Goal: Navigation & Orientation: Find specific page/section

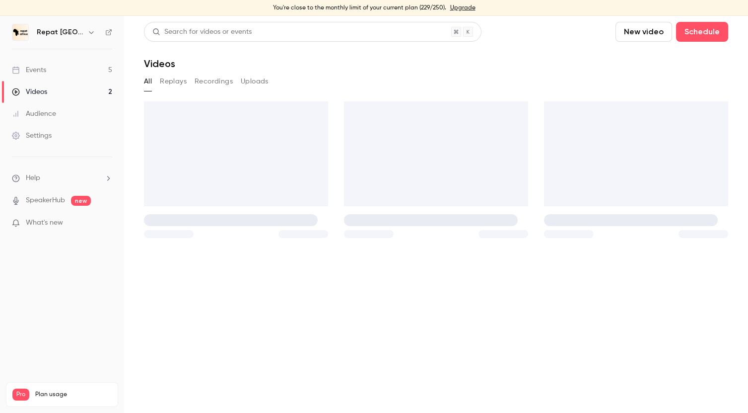
click at [86, 70] on link "Events 5" at bounding box center [62, 70] width 124 height 22
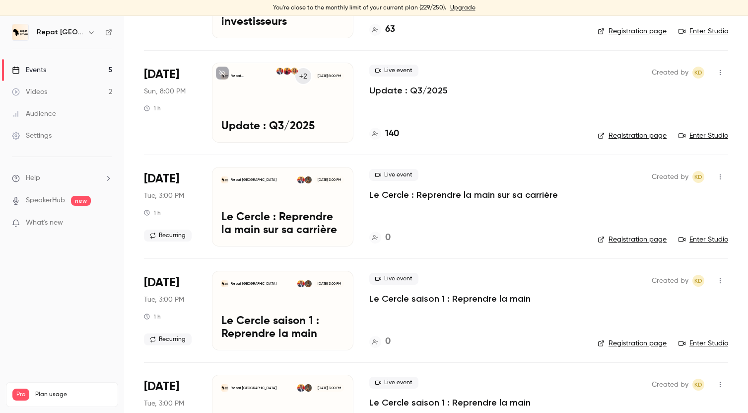
scroll to position [149, 0]
